Goal: Task Accomplishment & Management: Complete application form

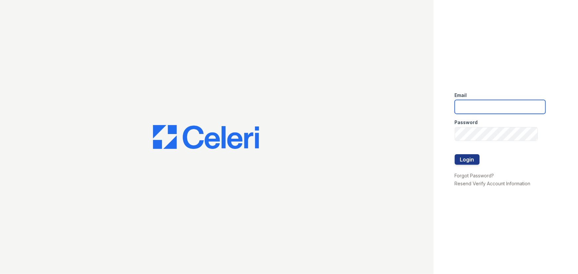
click at [503, 106] on input "email" at bounding box center [500, 107] width 91 height 14
type input "[EMAIL_ADDRESS][DOMAIN_NAME]"
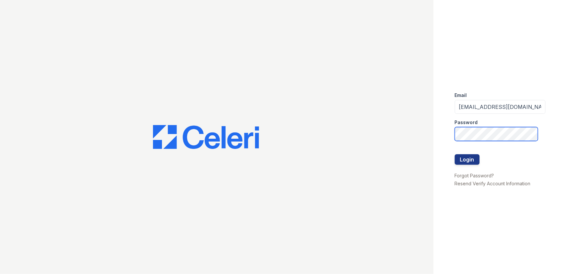
click at [455, 154] on button "Login" at bounding box center [467, 159] width 25 height 11
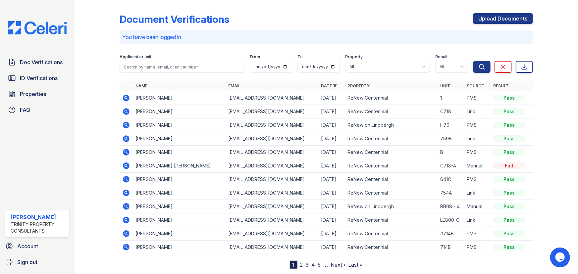
drag, startPoint x: 489, startPoint y: 15, endPoint x: 543, endPoint y: 129, distance: 126.7
click at [489, 15] on link "Upload Documents" at bounding box center [503, 18] width 60 height 11
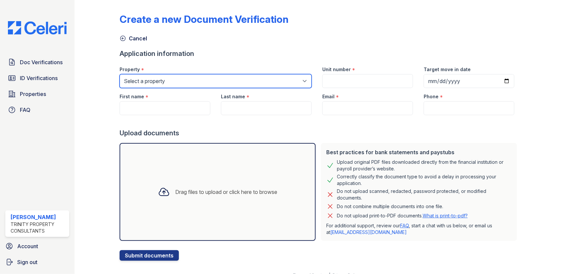
click at [162, 81] on select "Select a property ReNew Centennial ReNew on Lindbergh" at bounding box center [216, 81] width 192 height 14
select select "54"
click at [120, 74] on select "Select a property ReNew Centennial ReNew on Lindbergh" at bounding box center [216, 81] width 192 height 14
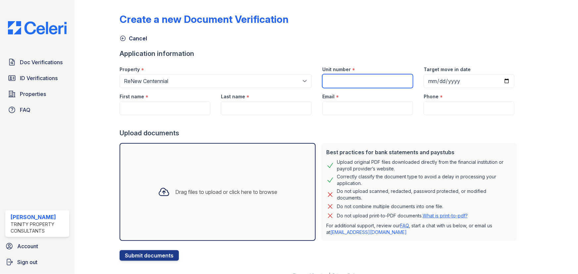
click at [340, 85] on input "Unit number" at bounding box center [367, 81] width 91 height 14
click at [337, 82] on input "Unit number" at bounding box center [367, 81] width 91 height 14
paste input "C742 - B"
type input "C742 - B"
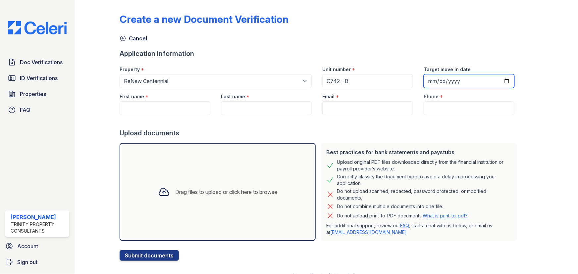
click at [452, 80] on input "Target move in date" at bounding box center [468, 81] width 91 height 14
click at [500, 81] on input "Target move in date" at bounding box center [468, 81] width 91 height 14
click at [497, 82] on input "Target move in date" at bounding box center [468, 81] width 91 height 14
type input "2025-08-20"
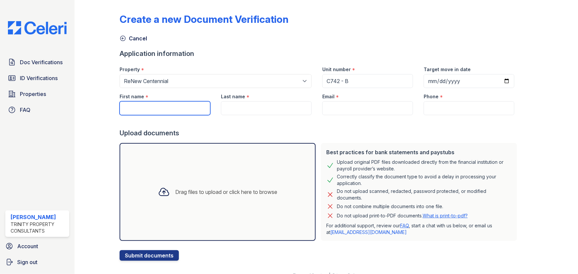
click at [169, 108] on input "First name" at bounding box center [165, 108] width 91 height 14
type input "Javon"
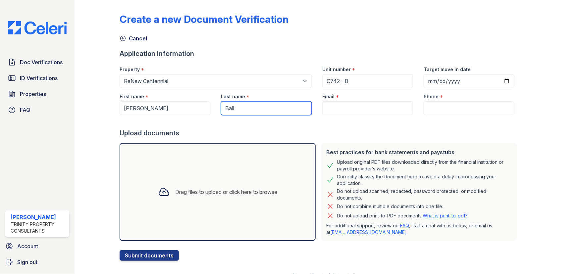
type input "Ball"
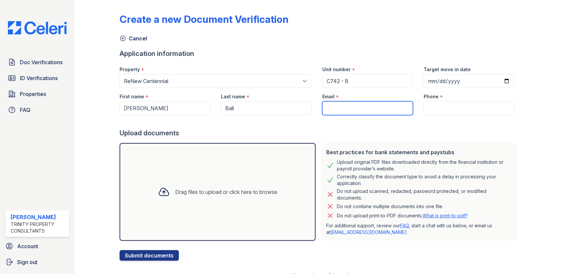
click at [364, 107] on input "Email" at bounding box center [367, 108] width 91 height 14
paste input "javonball.jb@gmail.com"
type input "javonball.jb@gmail.com"
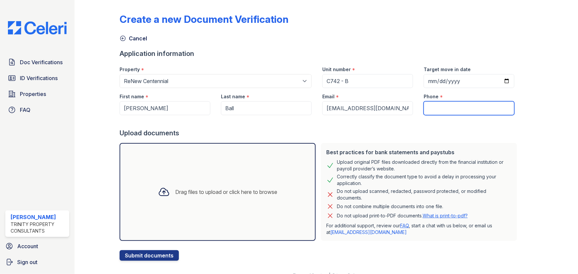
click at [443, 106] on input "Phone" at bounding box center [468, 108] width 91 height 14
click at [438, 107] on input "Phone" at bounding box center [468, 108] width 91 height 14
paste input "(314) 302-9840"
type input "(314) 302-9840"
click at [354, 124] on div at bounding box center [320, 121] width 400 height 13
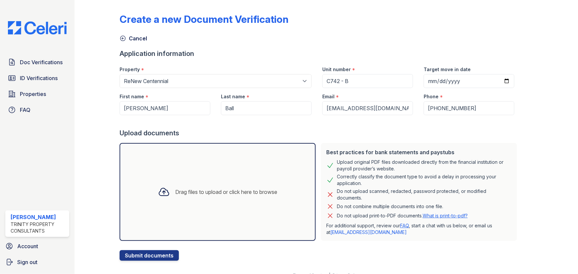
click at [189, 197] on div "Drag files to upload or click here to browse" at bounding box center [218, 192] width 130 height 23
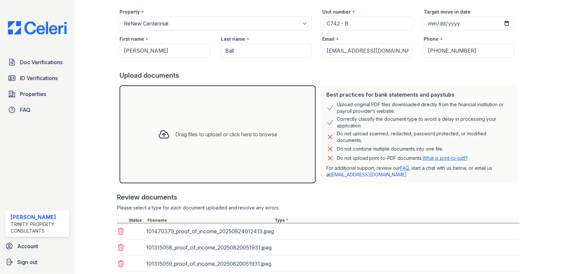
scroll to position [101, 0]
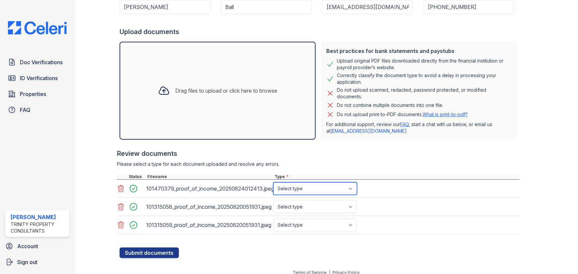
click at [325, 187] on select "Select type Paystub Bank Statement Offer Letter Tax Documents Benefit Award Let…" at bounding box center [315, 188] width 84 height 13
select select "paystub"
click at [273, 182] on select "Select type Paystub Bank Statement Offer Letter Tax Documents Benefit Award Let…" at bounding box center [315, 188] width 84 height 13
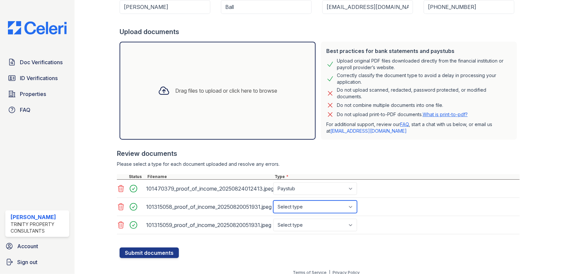
click at [314, 206] on select "Select type Paystub Bank Statement Offer Letter Tax Documents Benefit Award Let…" at bounding box center [315, 207] width 84 height 13
select select "paystub"
click at [273, 201] on select "Select type Paystub Bank Statement Offer Letter Tax Documents Benefit Award Let…" at bounding box center [315, 207] width 84 height 13
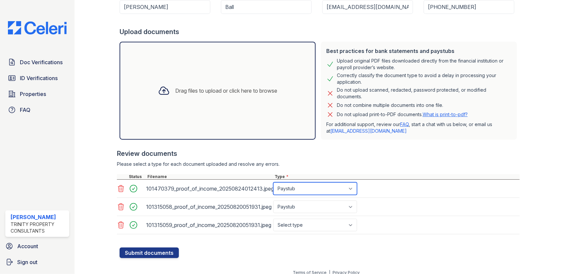
click at [297, 188] on select "Select type Paystub Bank Statement Offer Letter Tax Documents Benefit Award Let…" at bounding box center [315, 188] width 84 height 13
click at [121, 188] on icon at bounding box center [121, 189] width 8 height 8
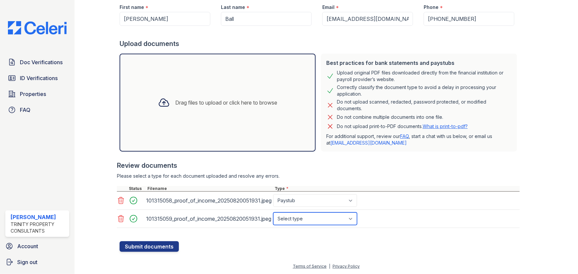
click at [306, 218] on select "Select type Paystub Bank Statement Offer Letter Tax Documents Benefit Award Let…" at bounding box center [315, 219] width 84 height 13
select select "paystub"
click at [273, 213] on select "Select type Paystub Bank Statement Offer Letter Tax Documents Benefit Award Let…" at bounding box center [315, 219] width 84 height 13
